Goal: Task Accomplishment & Management: Manage account settings

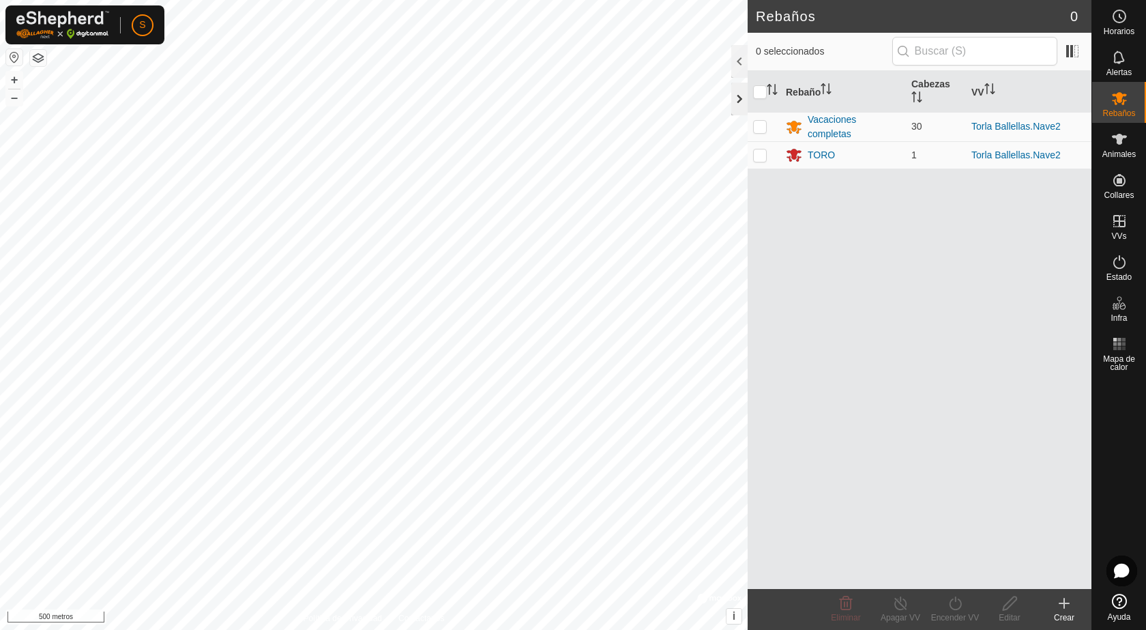
click at [737, 95] on div at bounding box center [739, 99] width 16 height 33
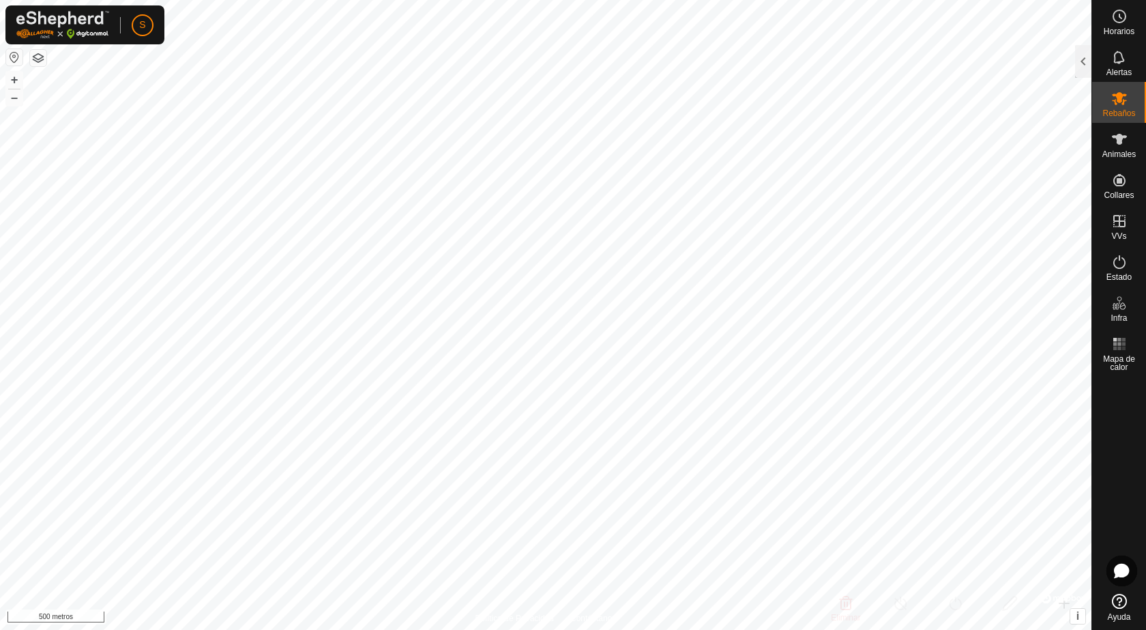
click at [8, 58] on button "button" at bounding box center [14, 57] width 16 height 16
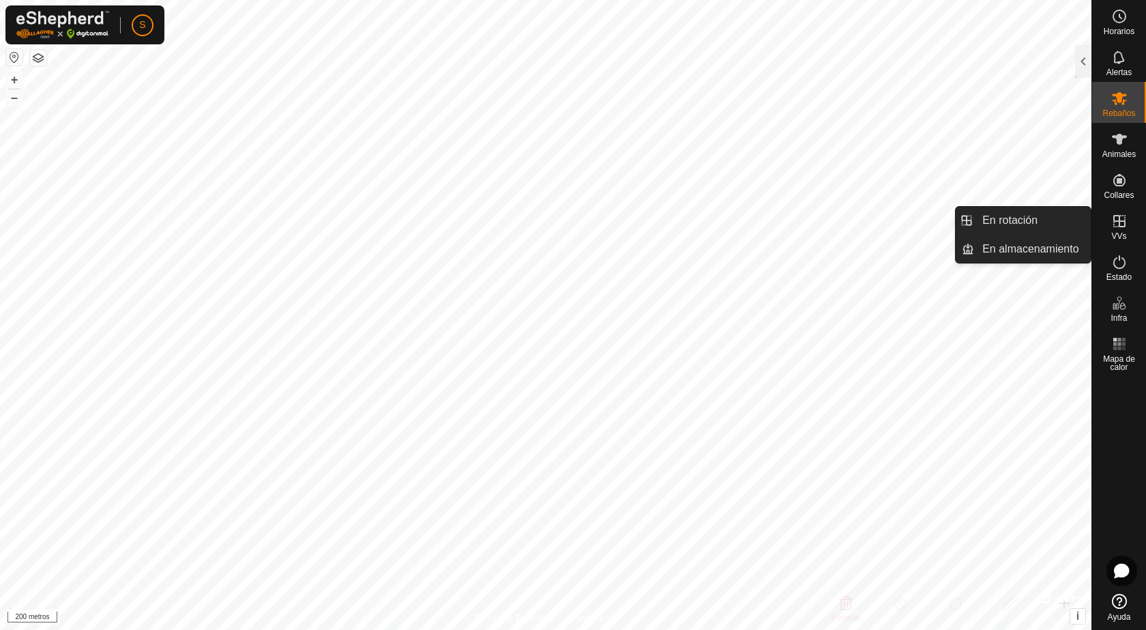
click at [1115, 220] on icon at bounding box center [1119, 221] width 16 height 16
click at [1066, 217] on link "En rotación" at bounding box center [1032, 220] width 117 height 27
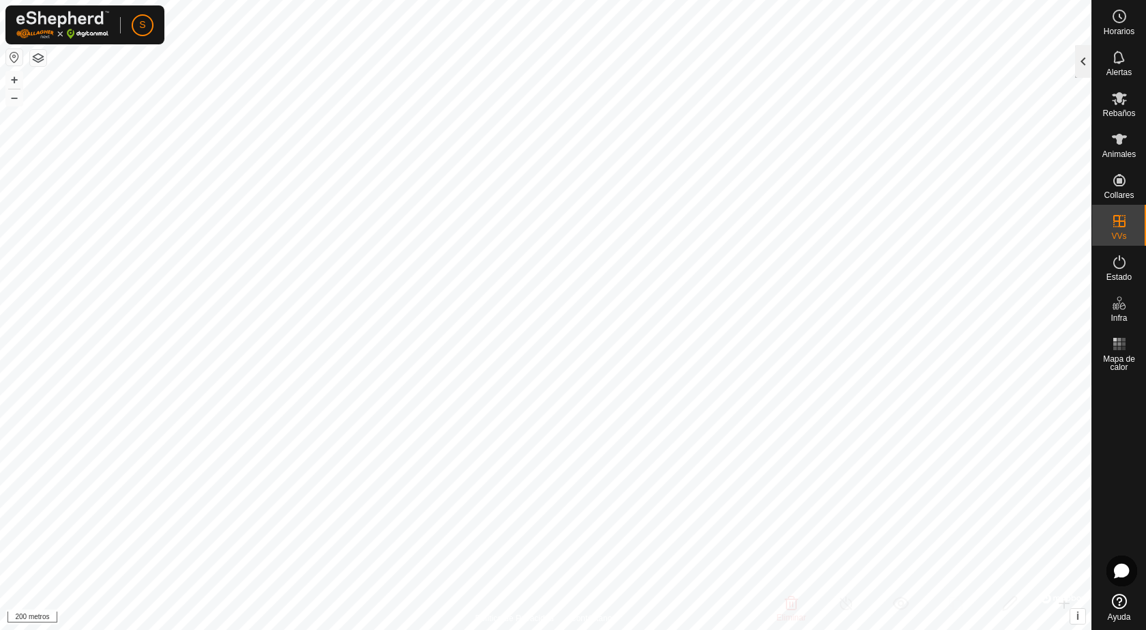
click at [1082, 60] on div at bounding box center [1083, 61] width 16 height 33
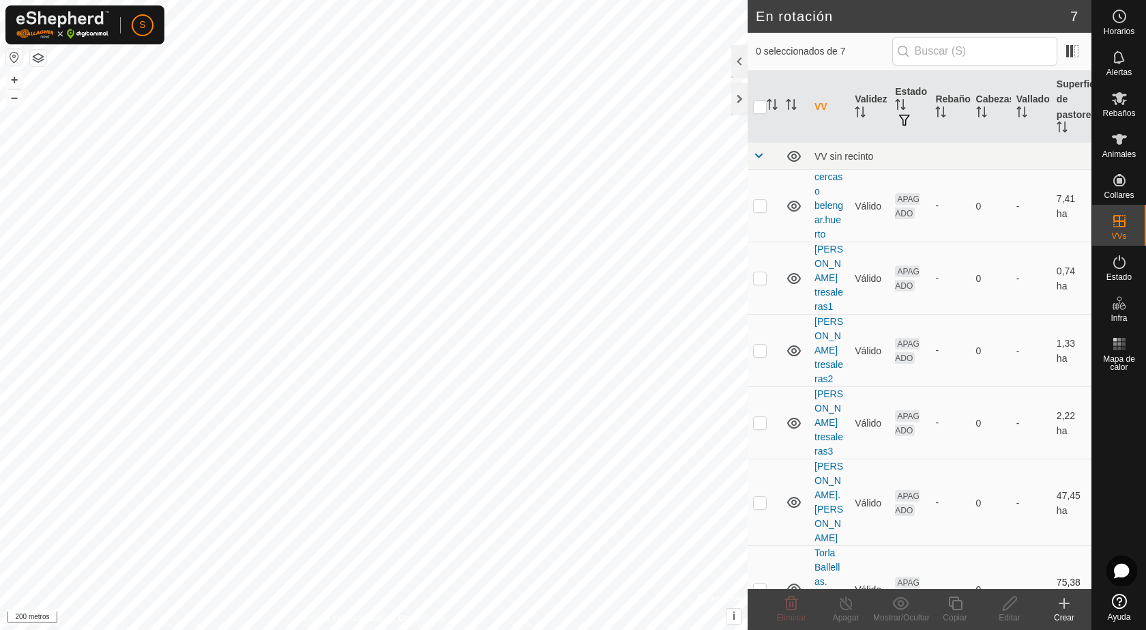
click at [764, 583] on p-checkbox at bounding box center [760, 588] width 14 height 11
click at [790, 606] on icon at bounding box center [791, 603] width 13 height 14
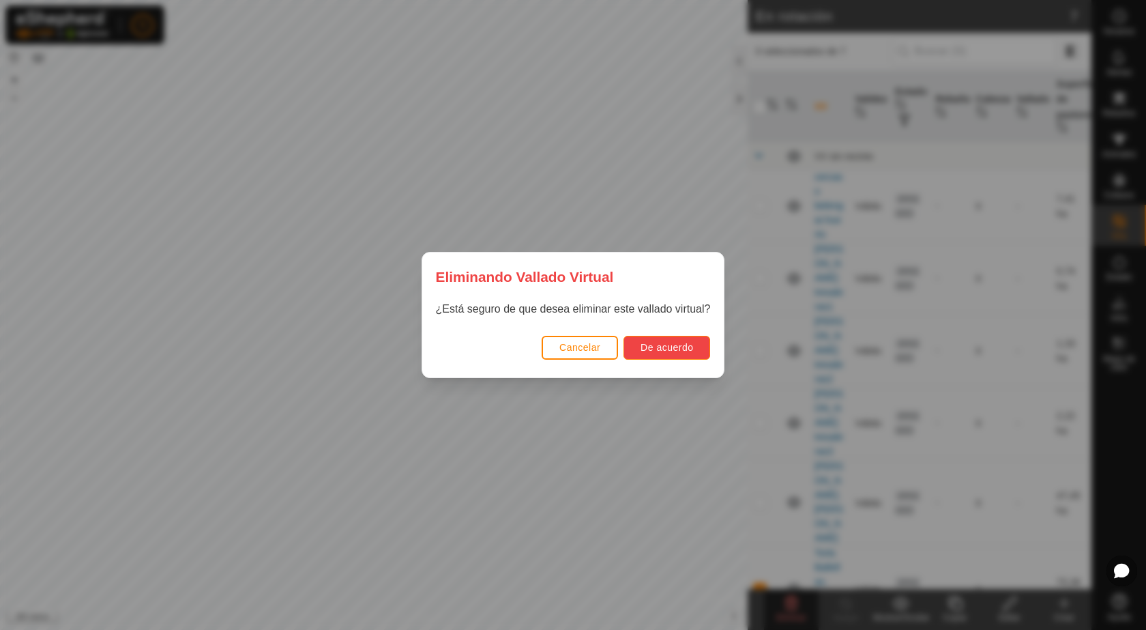
click at [685, 347] on font "De acuerdo" at bounding box center [667, 347] width 53 height 11
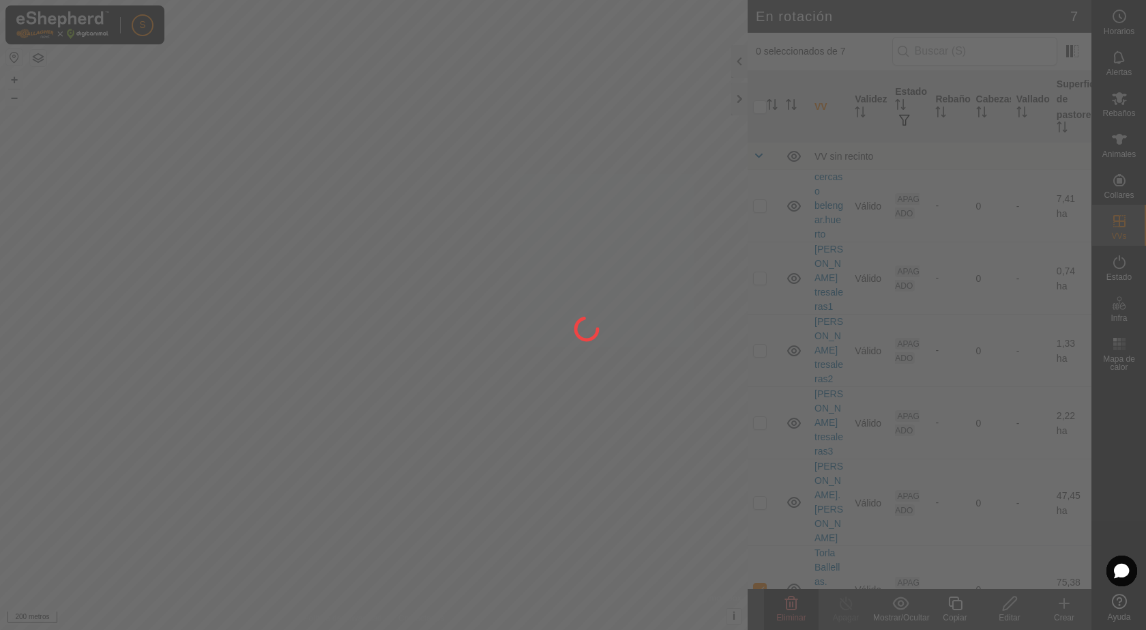
checkbox input "false"
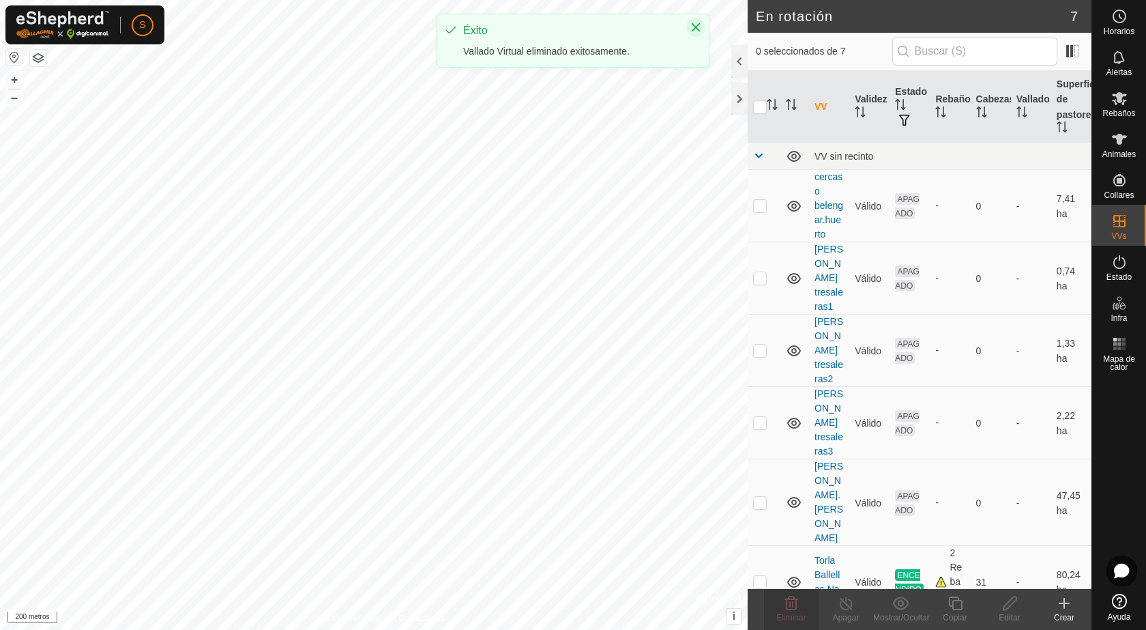
click at [695, 29] on icon "Cerca" at bounding box center [696, 27] width 9 height 9
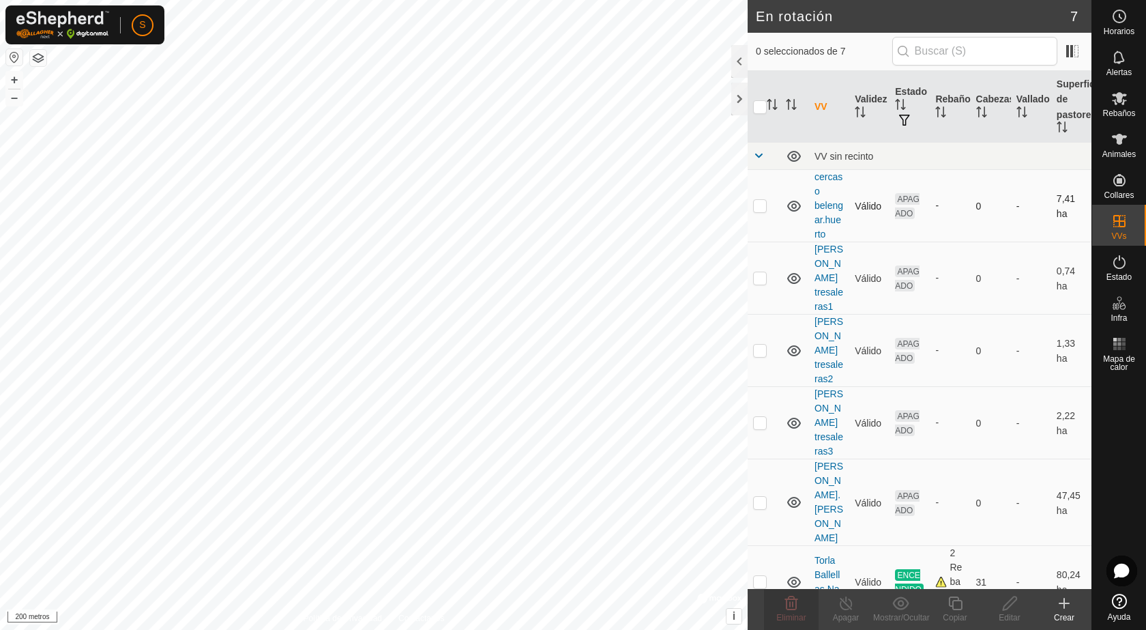
click at [792, 206] on icon at bounding box center [794, 206] width 14 height 11
click at [792, 206] on icon at bounding box center [794, 206] width 16 height 16
click at [734, 95] on div at bounding box center [739, 99] width 16 height 33
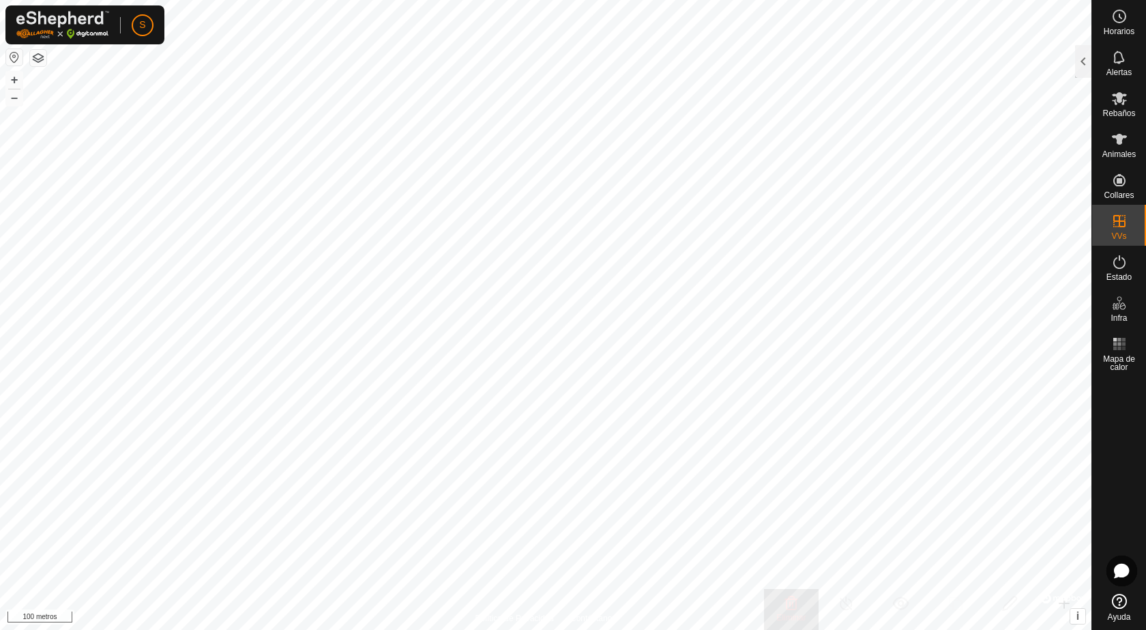
click at [156, 36] on div "S" at bounding box center [84, 24] width 159 height 39
click at [198, 116] on link "Sesión cerrada" at bounding box center [205, 107] width 135 height 22
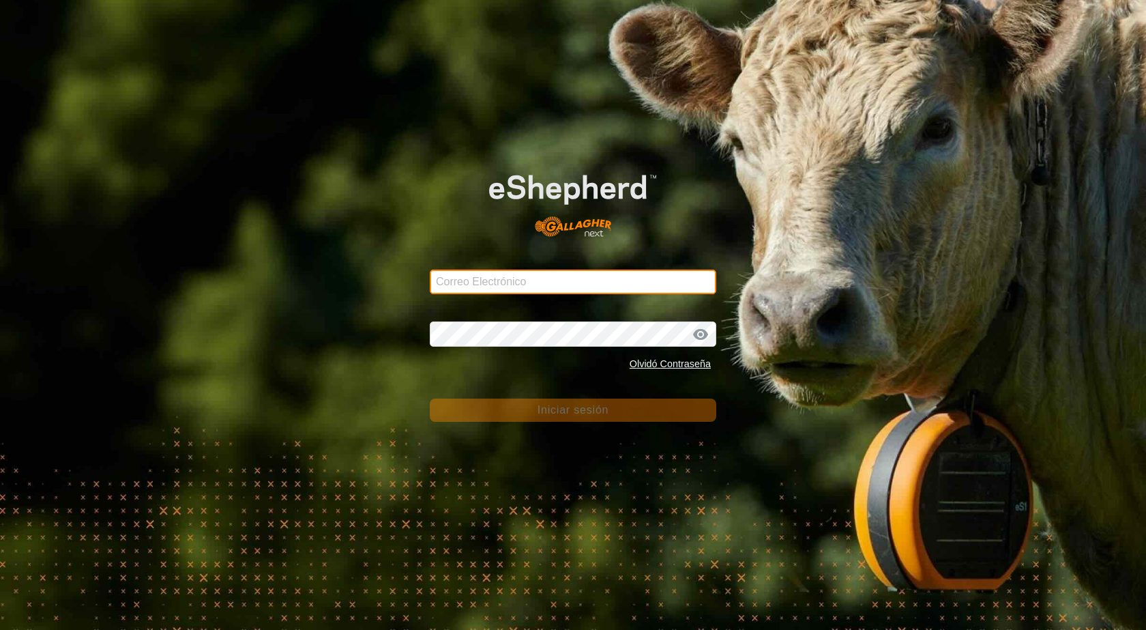
type input "[PERSON_NAME][EMAIL_ADDRESS][DOMAIN_NAME]"
